Goal: Find specific page/section: Find specific page/section

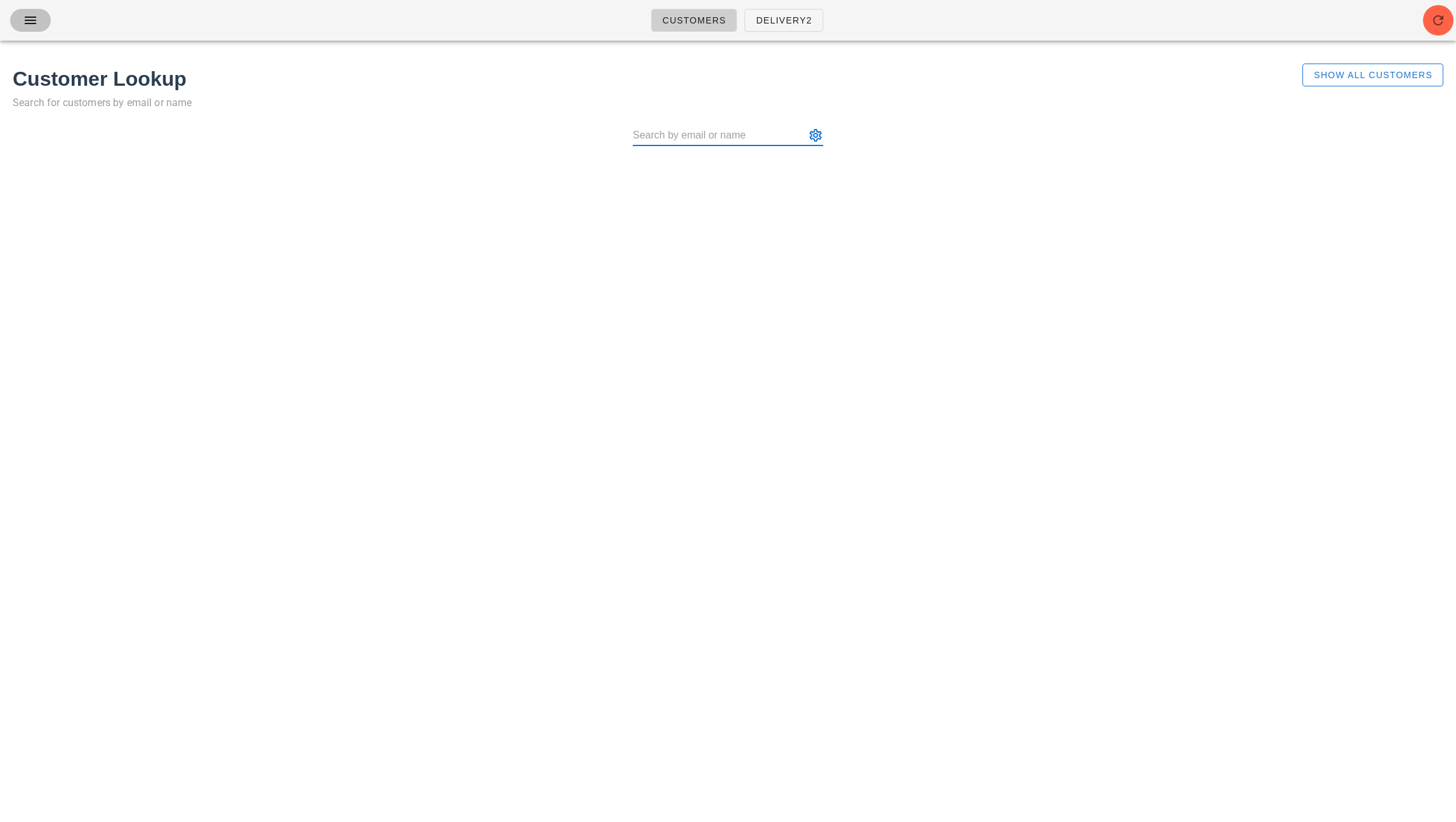
click at [31, 18] on icon "button" at bounding box center [30, 20] width 16 height 16
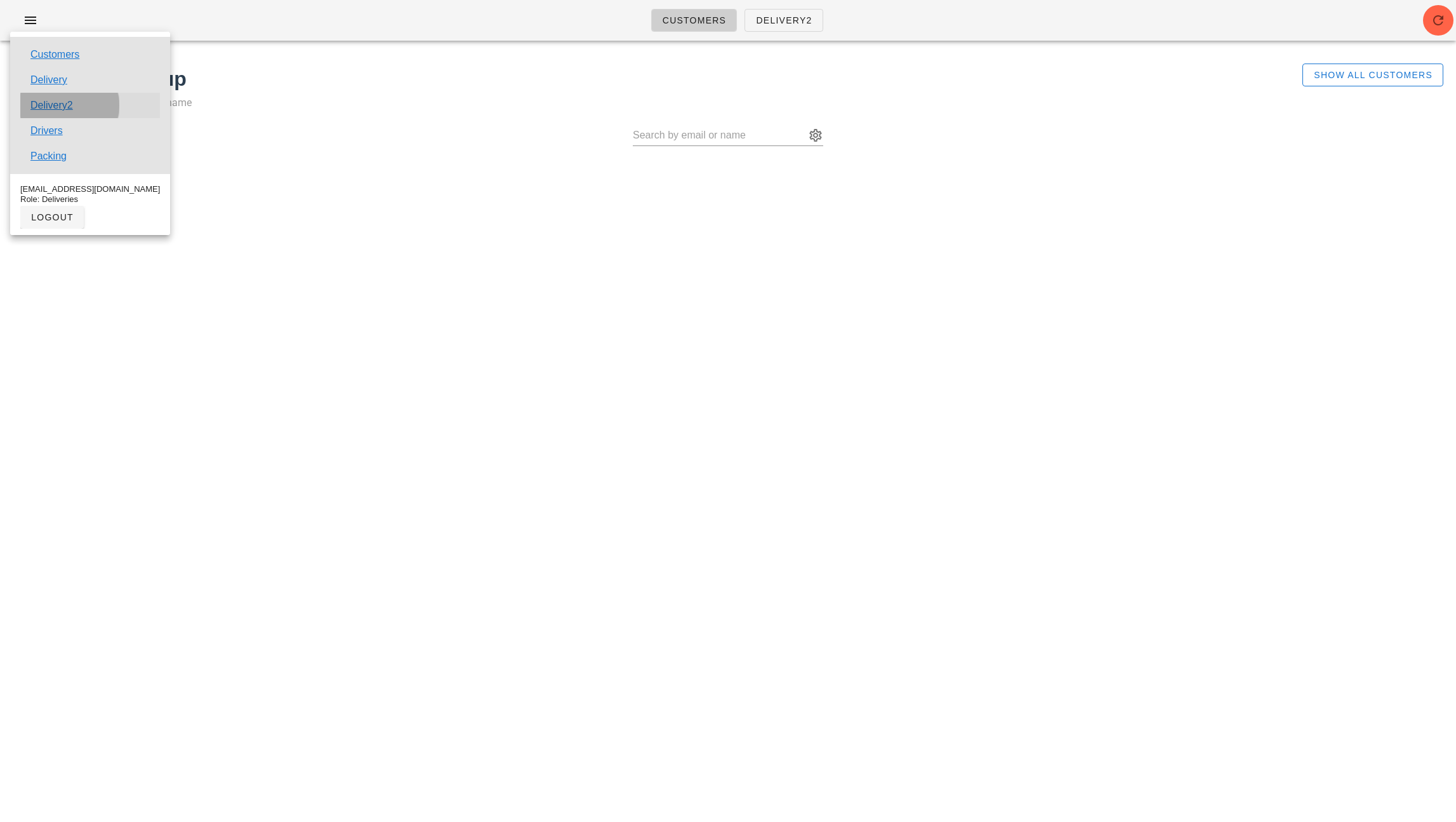
click at [38, 111] on link "Delivery2" at bounding box center [51, 105] width 42 height 16
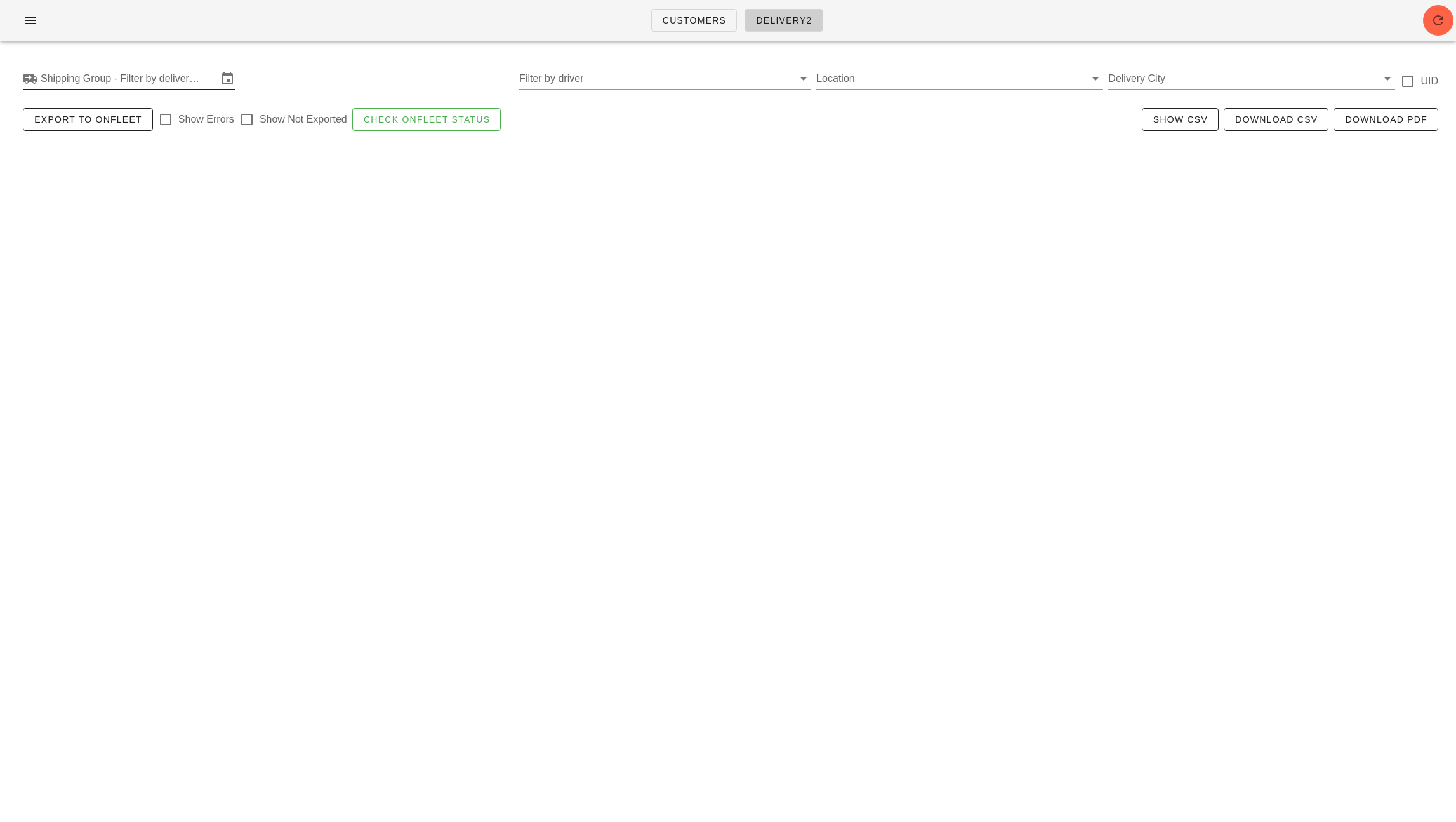
click at [59, 77] on input "Shipping Group - Filter by delivery logistics" at bounding box center [129, 78] width 177 height 20
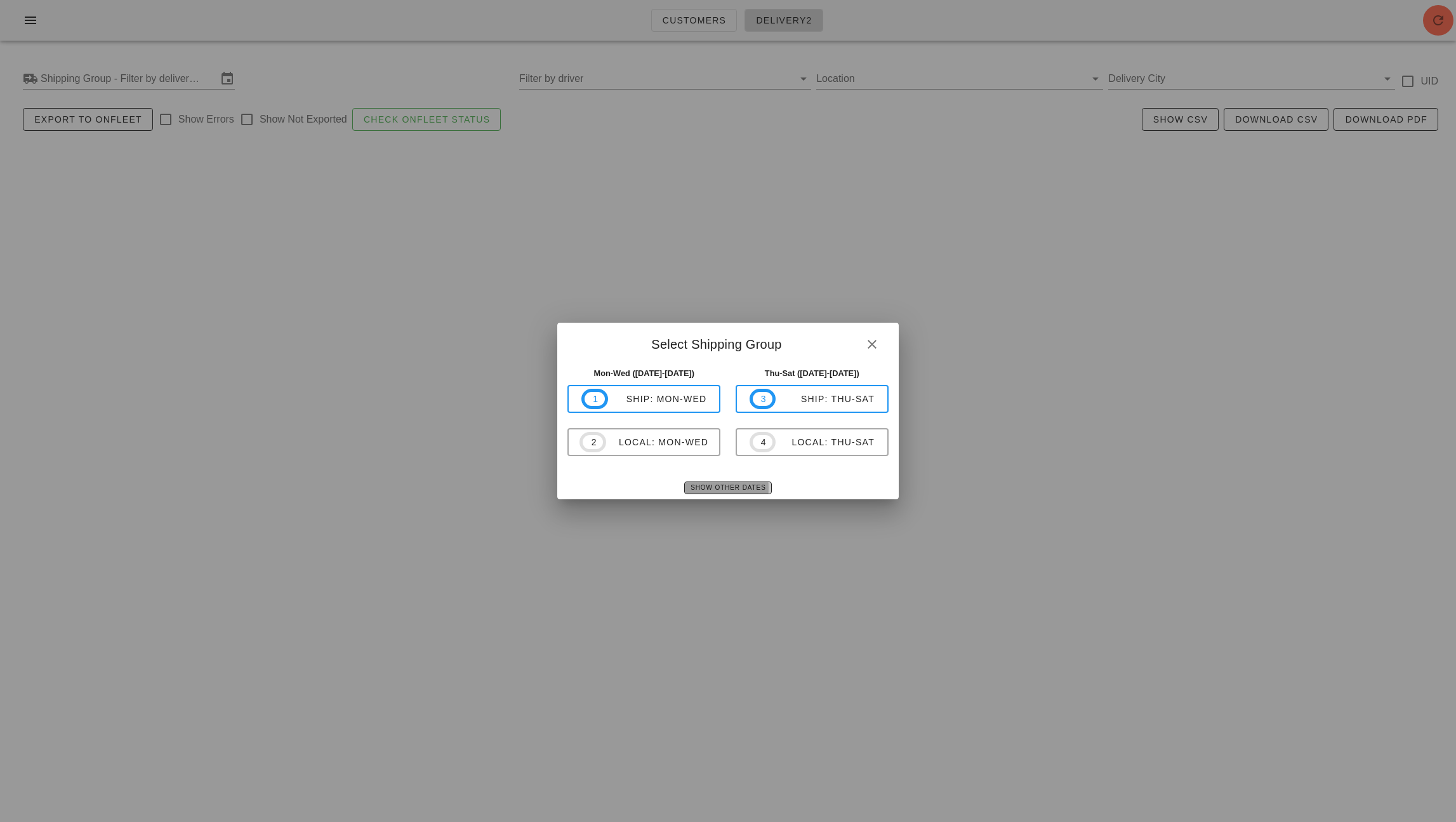
click at [732, 489] on span "Show Other Dates" at bounding box center [728, 487] width 76 height 7
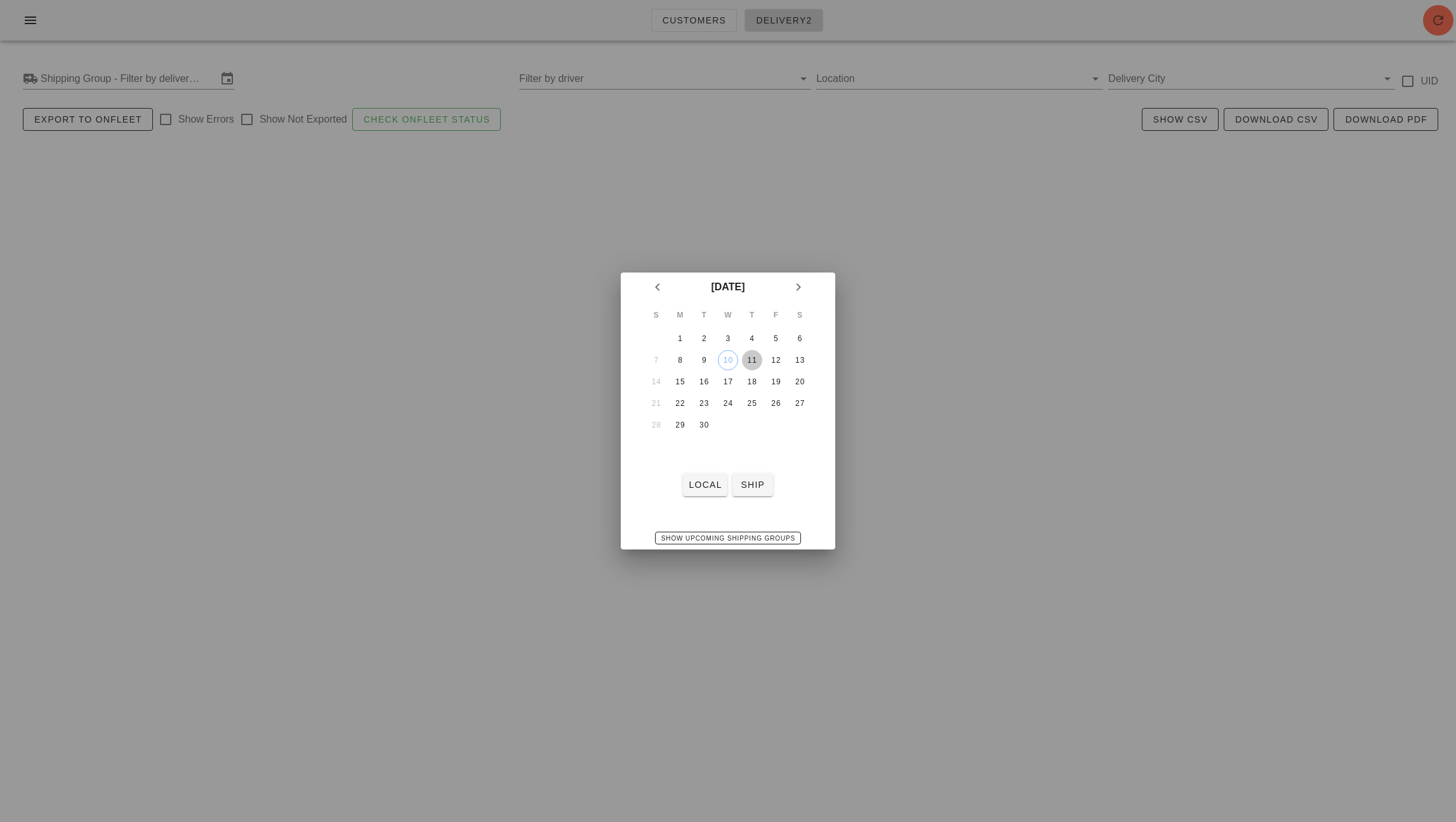
click at [748, 360] on div "11" at bounding box center [752, 360] width 20 height 9
click at [695, 481] on span "local" at bounding box center [704, 485] width 33 height 10
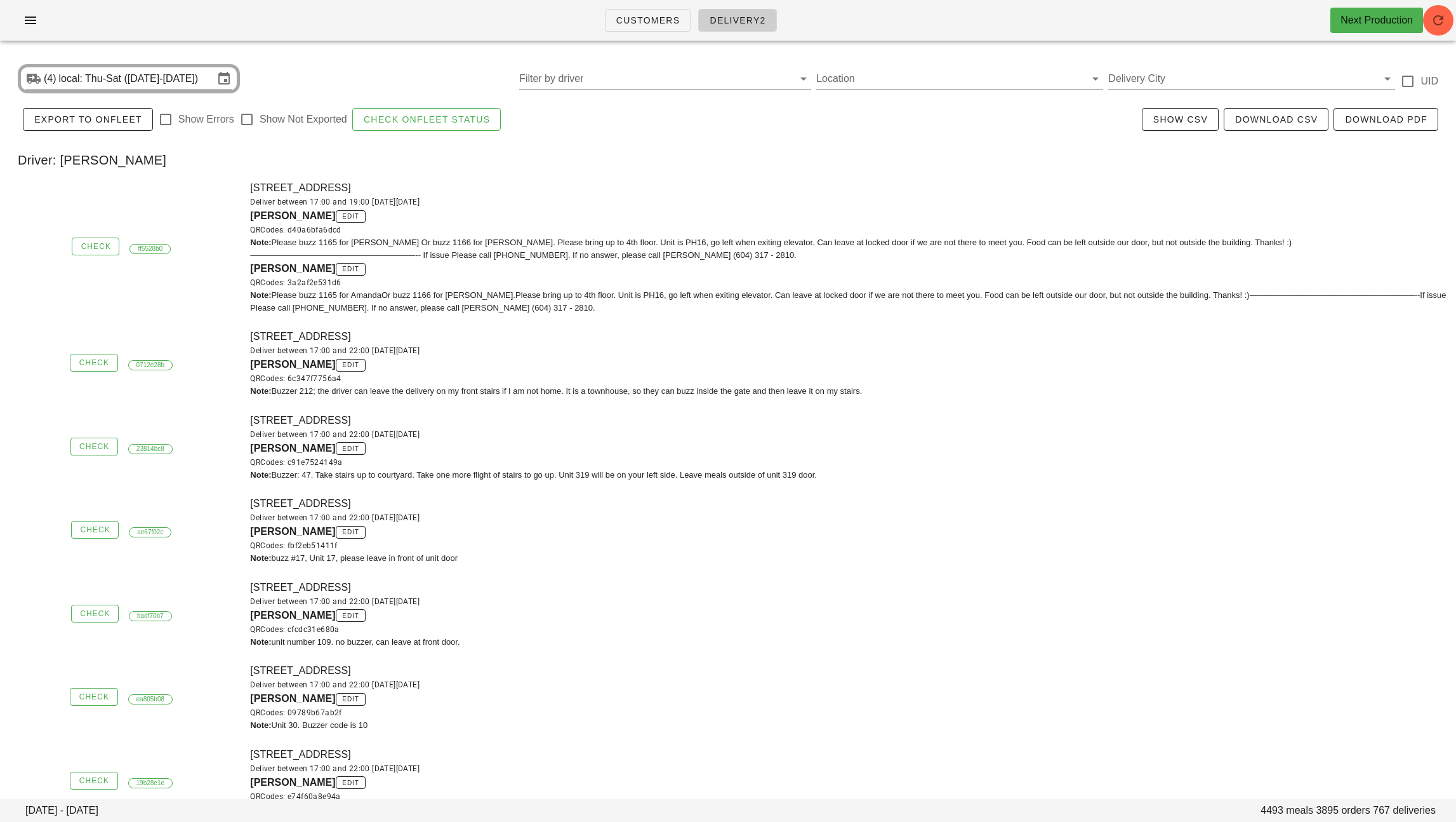
scroll to position [16312, 0]
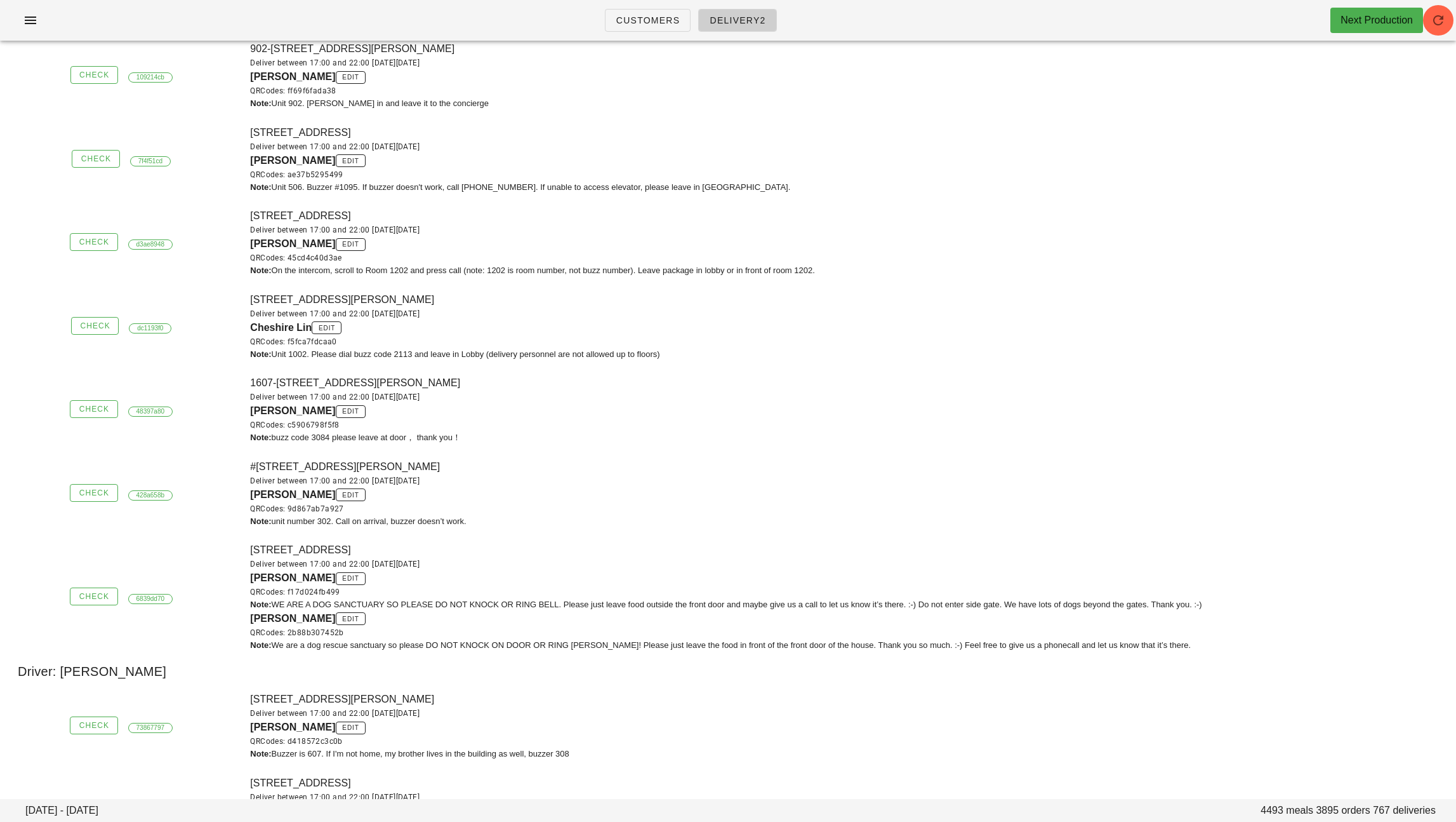
drag, startPoint x: 277, startPoint y: 384, endPoint x: 459, endPoint y: 382, distance: 182.0
click at [459, 382] on div "1607-[STREET_ADDRESS][PERSON_NAME] Deliver between 17:00 and 22:00 [DATE][DATE]…" at bounding box center [849, 409] width 1213 height 84
copy div "[STREET_ADDRESS][PERSON_NAME]"
